Goal: Obtain resource: Obtain resource

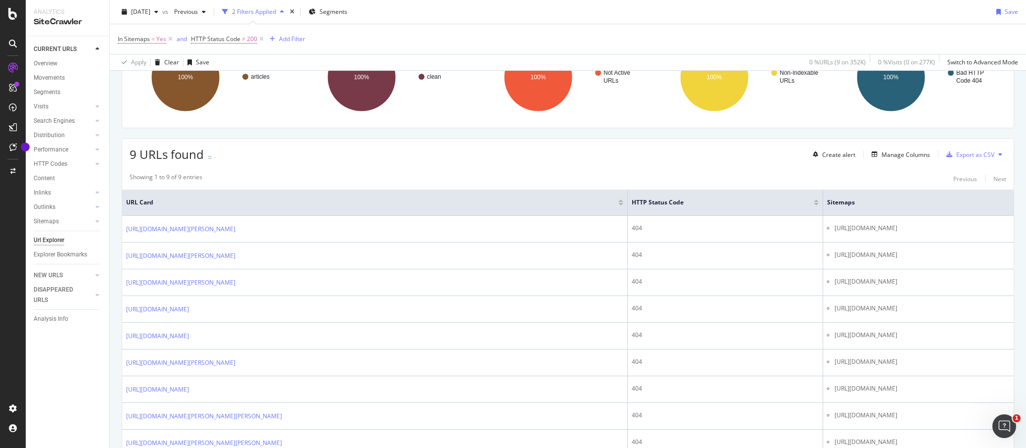
scroll to position [175, 0]
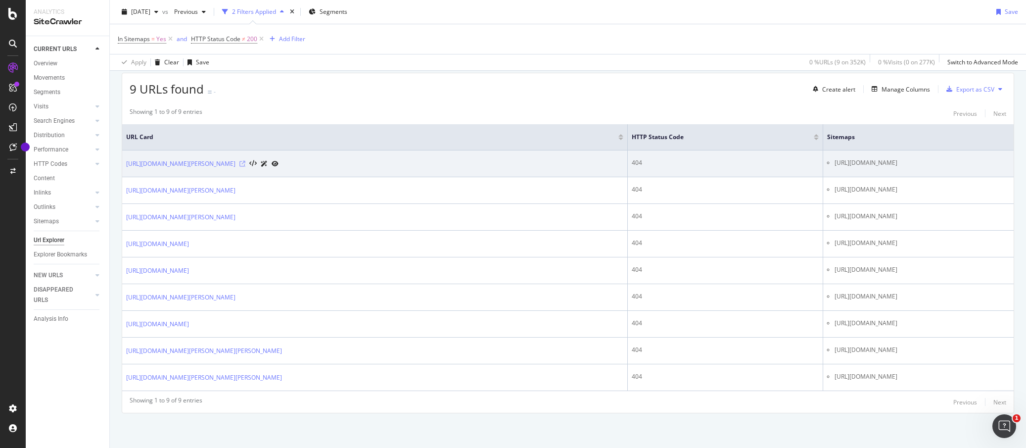
click at [245, 164] on icon at bounding box center [242, 164] width 6 height 6
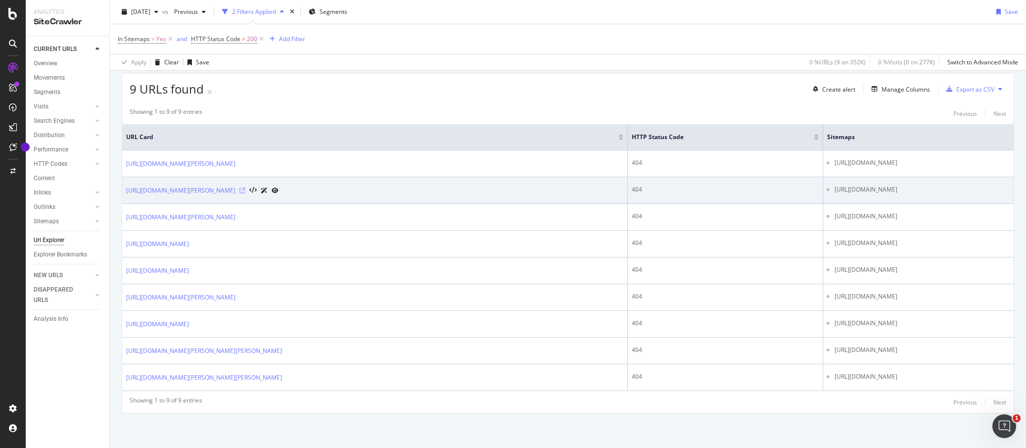
click at [245, 190] on icon at bounding box center [242, 190] width 6 height 6
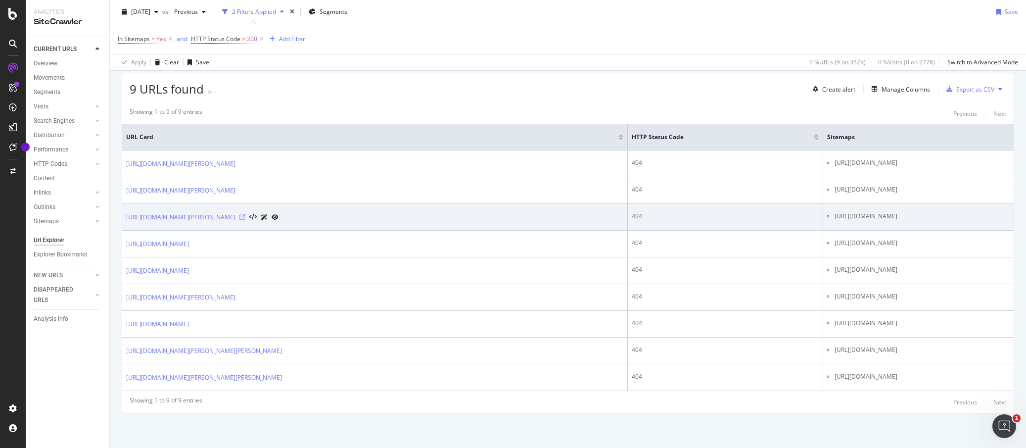
click at [245, 217] on icon at bounding box center [242, 217] width 6 height 6
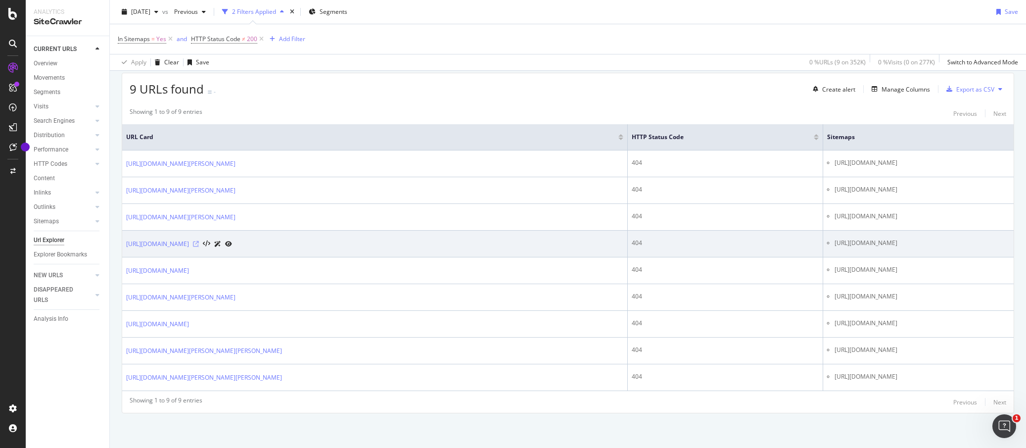
click at [199, 245] on icon at bounding box center [196, 244] width 6 height 6
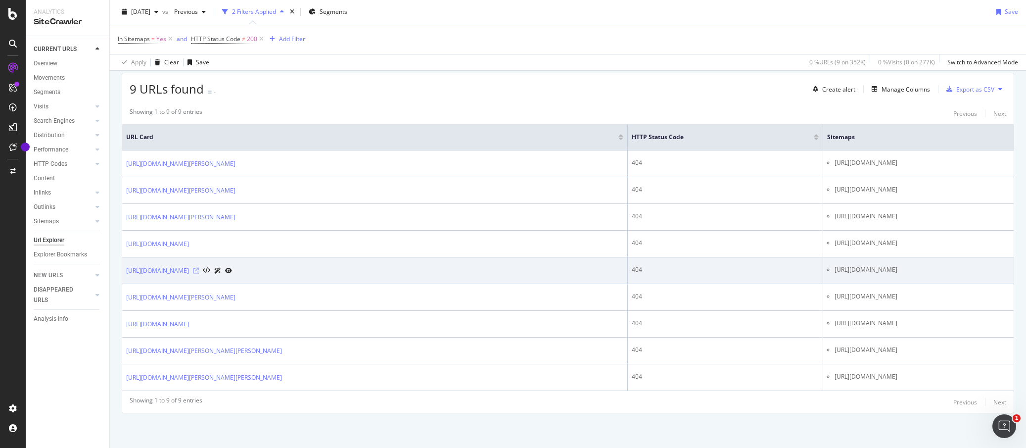
click at [199, 272] on icon at bounding box center [196, 271] width 6 height 6
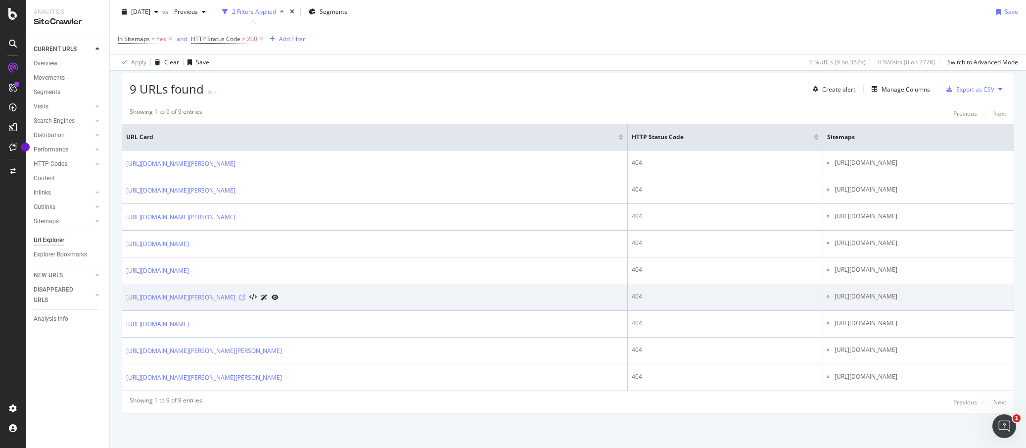
click at [245, 298] on icon at bounding box center [242, 297] width 6 height 6
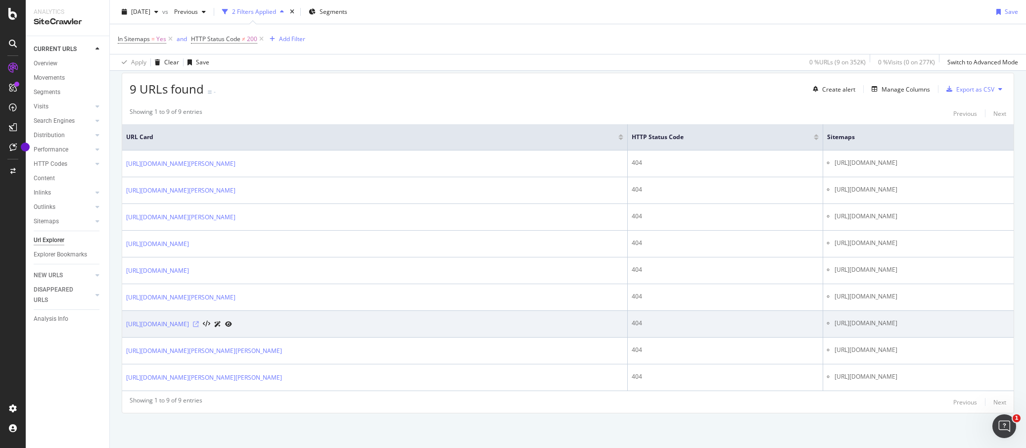
click at [199, 325] on icon at bounding box center [196, 324] width 6 height 6
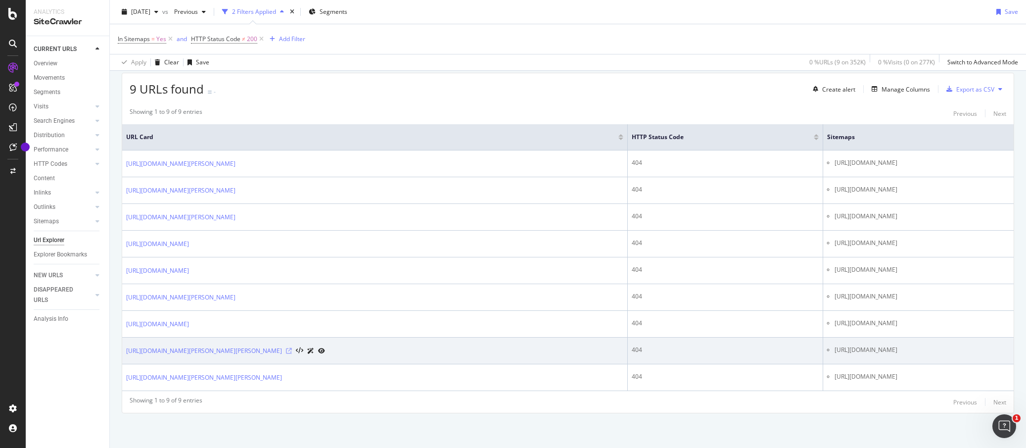
click at [292, 349] on icon at bounding box center [289, 351] width 6 height 6
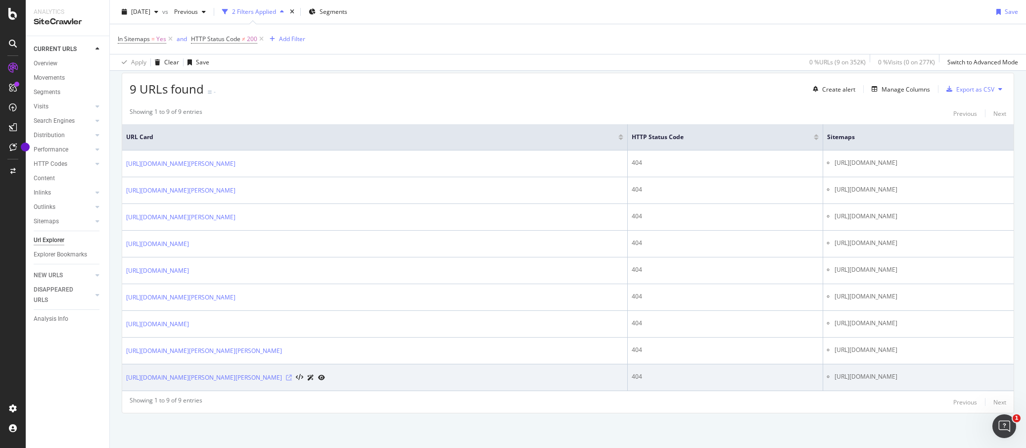
click at [292, 379] on icon at bounding box center [289, 377] width 6 height 6
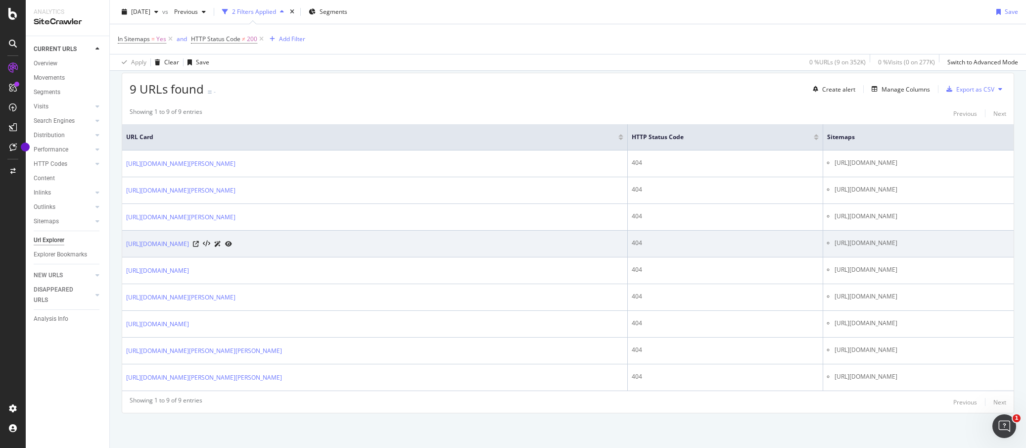
drag, startPoint x: 879, startPoint y: 245, endPoint x: 705, endPoint y: 242, distance: 174.1
click at [827, 241] on ul "https://bossip.com/sitemap.xml?yyyy=2014&mm=08&dd=16" at bounding box center [918, 242] width 182 height 9
copy li "https://bossip.com/sitemap.xml?yyyy=2014&mm=08&dd=16"
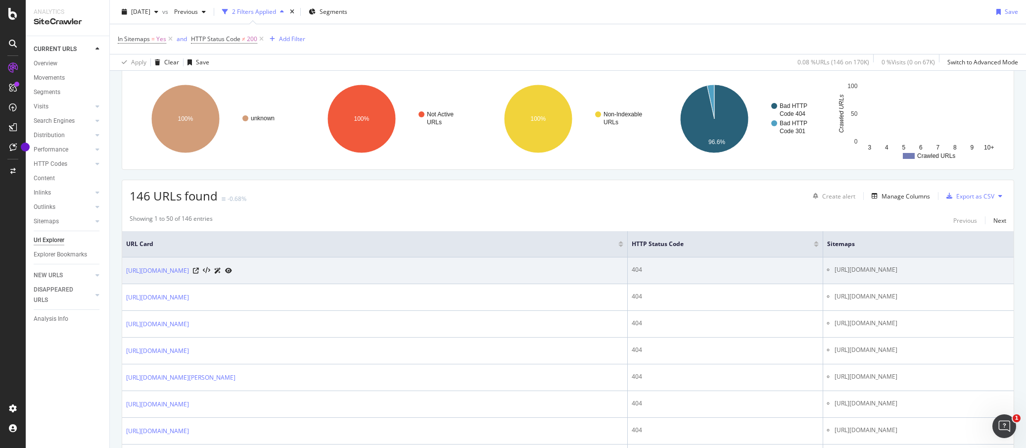
scroll to position [70, 0]
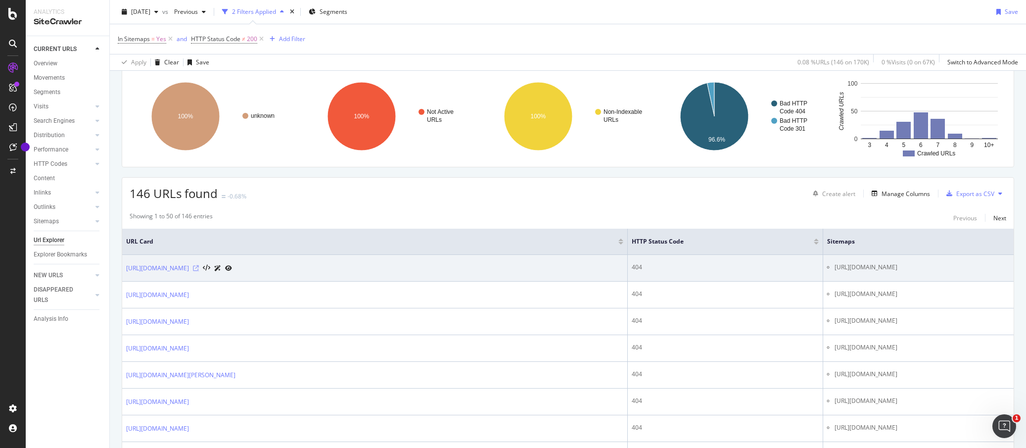
click at [199, 267] on icon at bounding box center [196, 268] width 6 height 6
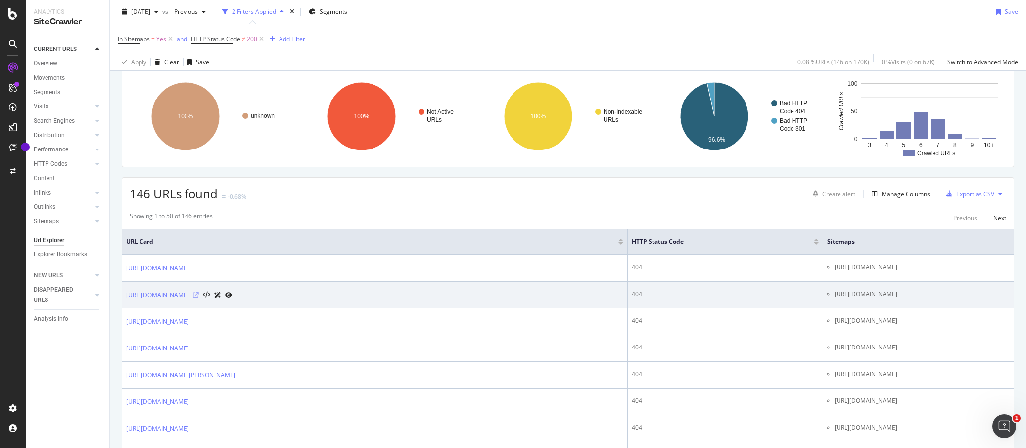
click at [199, 294] on icon at bounding box center [196, 295] width 6 height 6
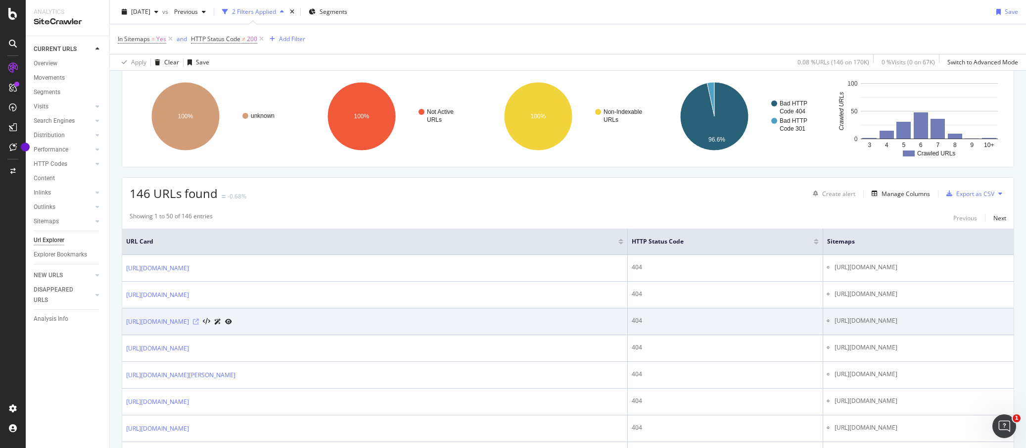
click at [199, 323] on icon at bounding box center [196, 321] width 6 height 6
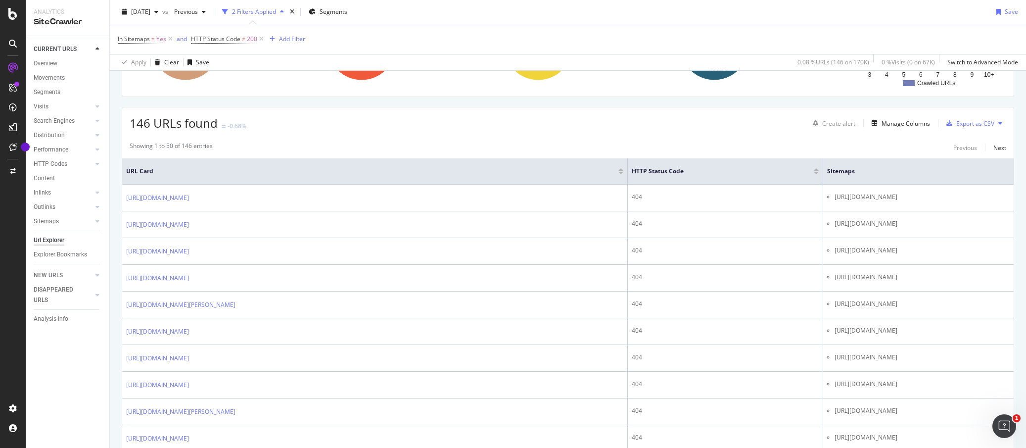
scroll to position [152, 0]
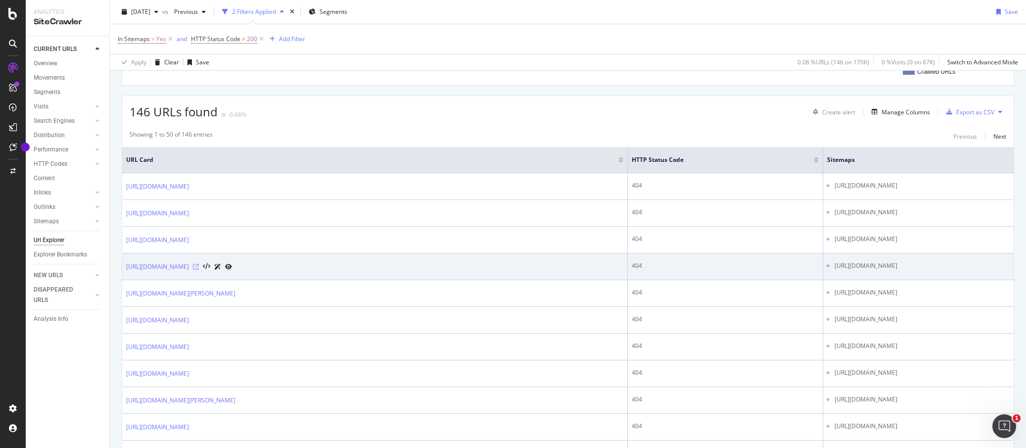
click at [199, 265] on icon at bounding box center [196, 267] width 6 height 6
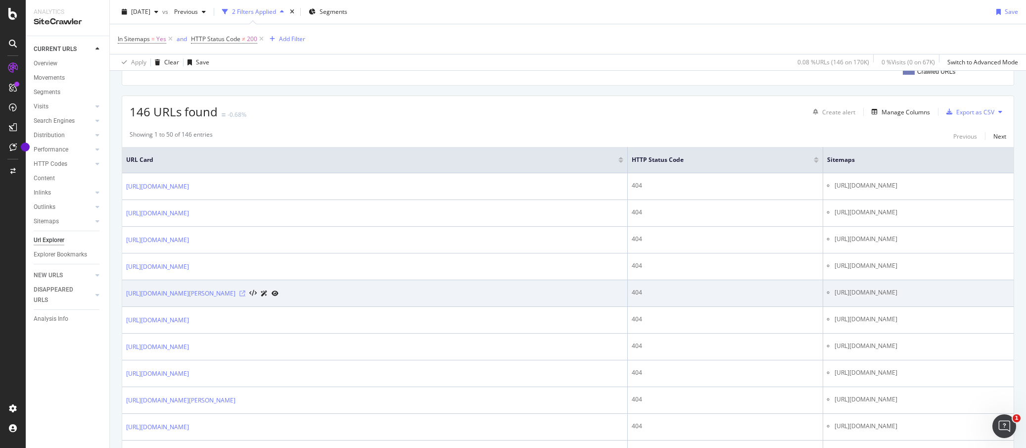
click at [245, 292] on icon at bounding box center [242, 293] width 6 height 6
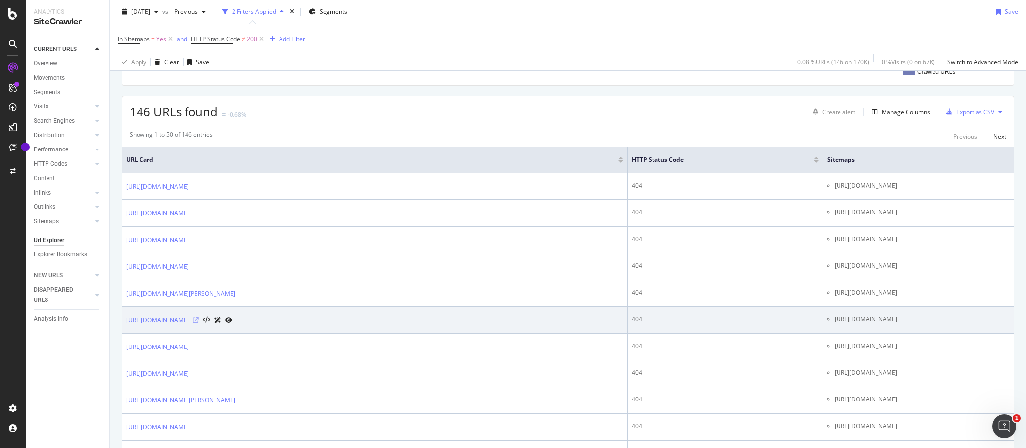
click at [199, 322] on icon at bounding box center [196, 320] width 6 height 6
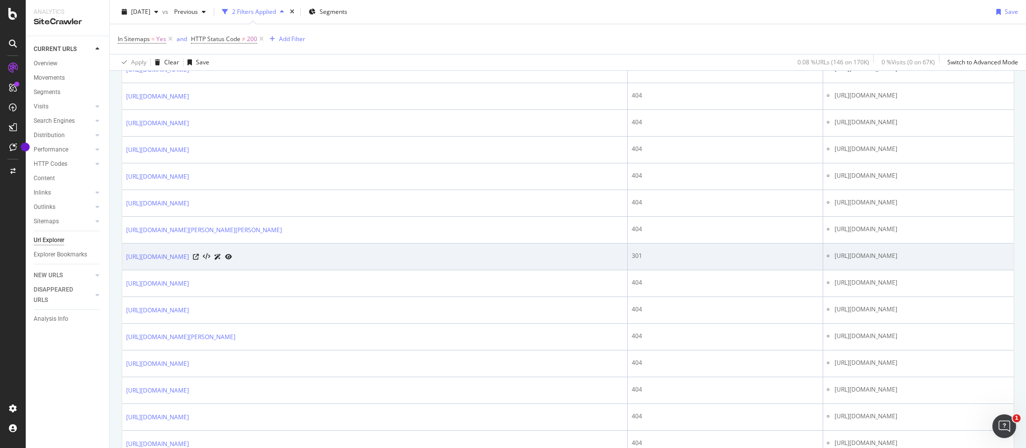
scroll to position [733, 0]
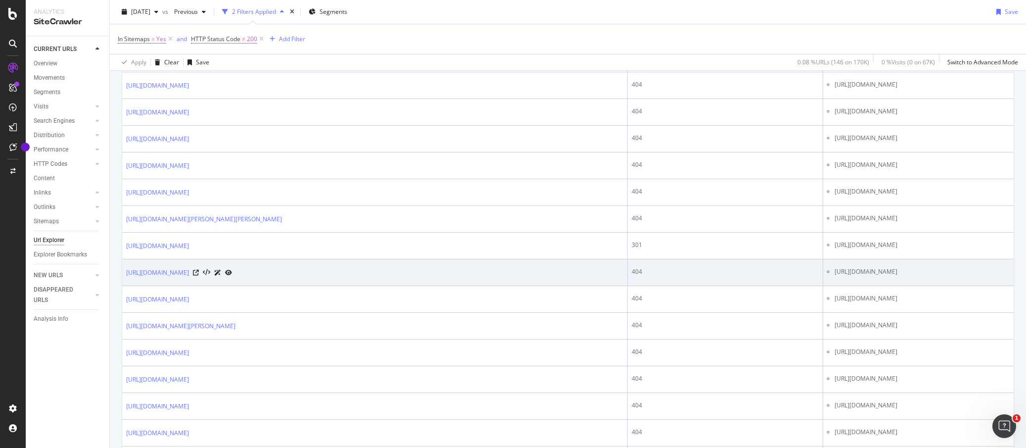
drag, startPoint x: 276, startPoint y: 245, endPoint x: 303, endPoint y: 266, distance: 34.2
click at [199, 245] on icon at bounding box center [196, 246] width 6 height 6
click at [199, 274] on icon at bounding box center [196, 273] width 6 height 6
click at [834, 269] on li "[URL][DOMAIN_NAME]" at bounding box center [921, 271] width 175 height 9
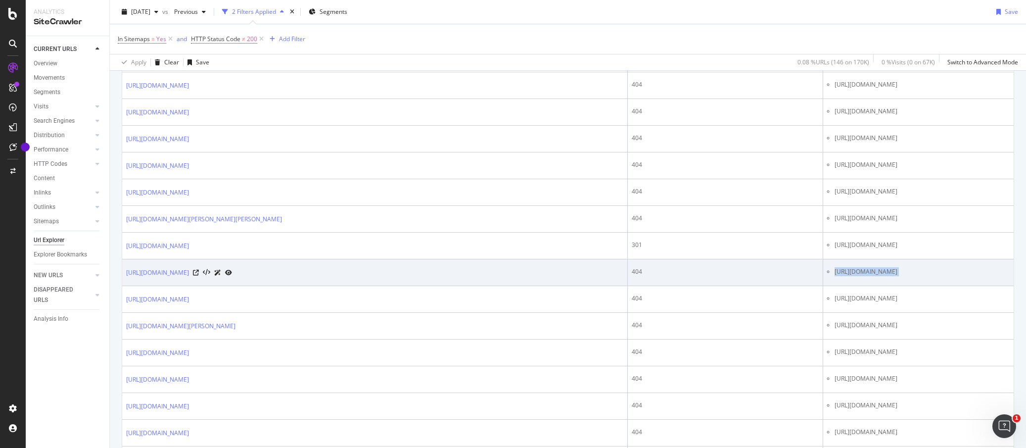
click at [834, 269] on li "[URL][DOMAIN_NAME]" at bounding box center [921, 271] width 175 height 9
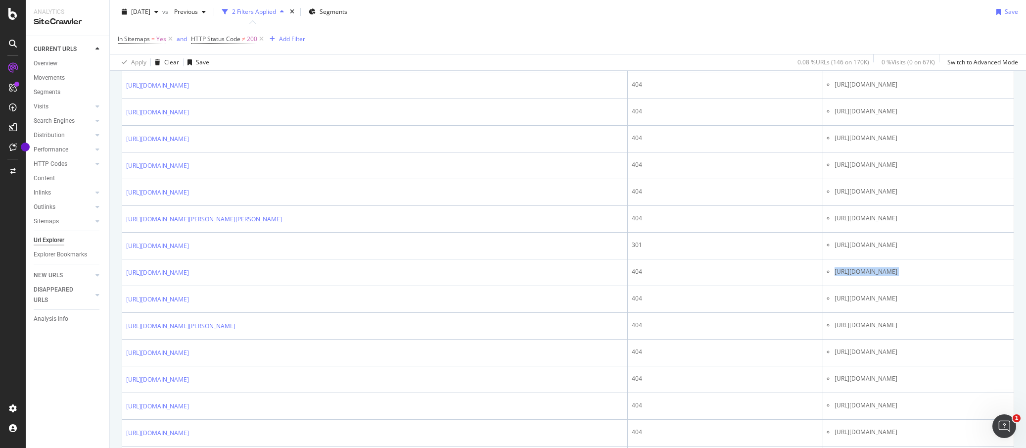
copy tbody "[URL][DOMAIN_NAME]"
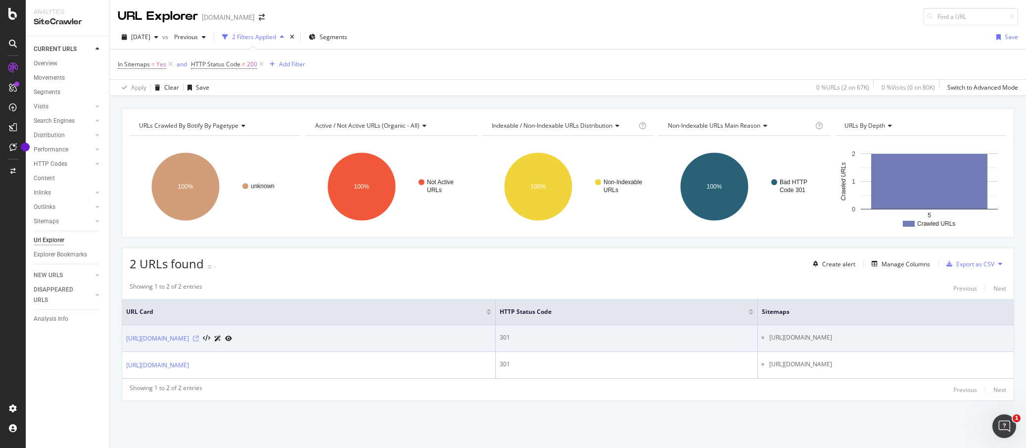
click at [199, 337] on icon at bounding box center [196, 338] width 6 height 6
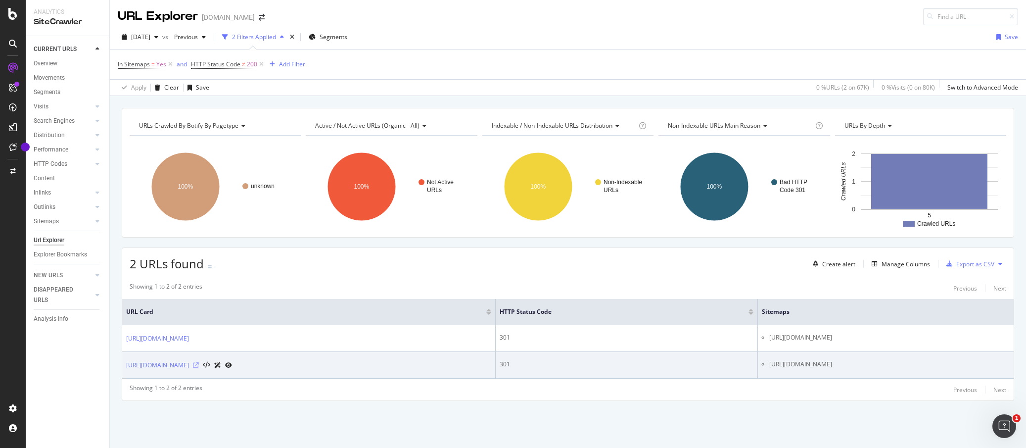
click at [199, 363] on icon at bounding box center [196, 365] width 6 height 6
